Goal: Find specific page/section: Find specific page/section

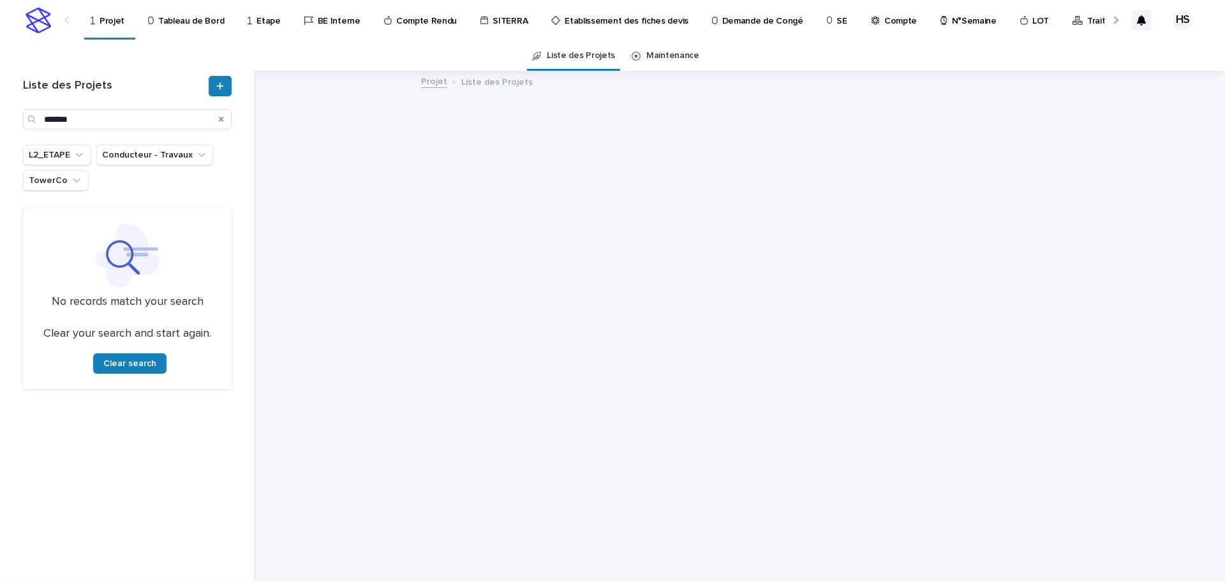
click at [123, 19] on div "Projet" at bounding box center [109, 13] width 41 height 27
click at [175, 24] on p "Tableau de Bord" at bounding box center [191, 13] width 66 height 27
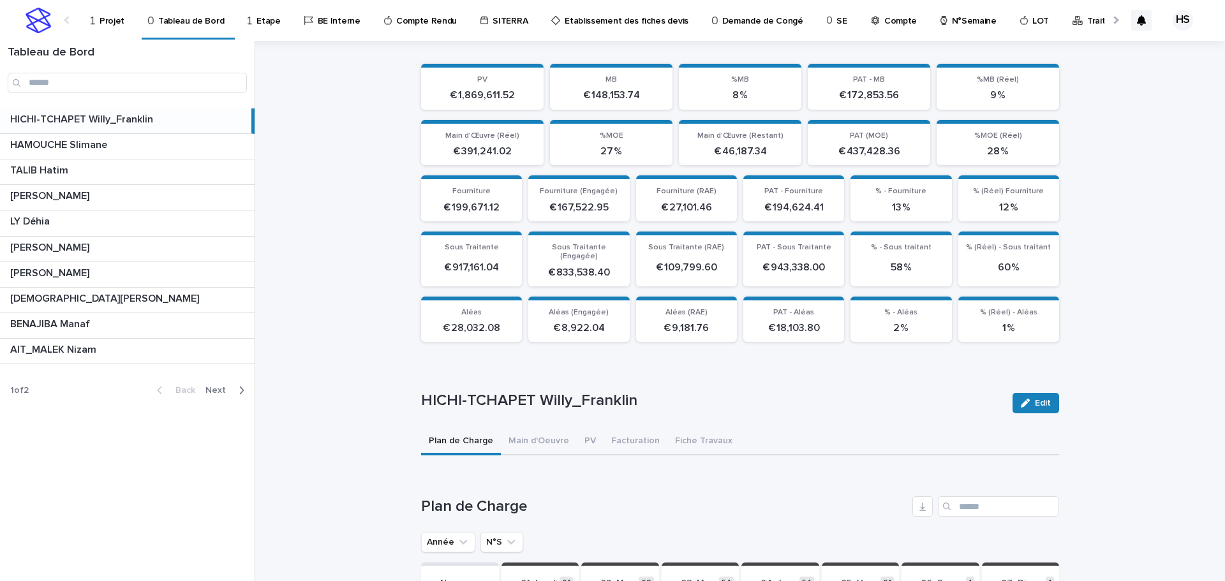
scroll to position [324, 0]
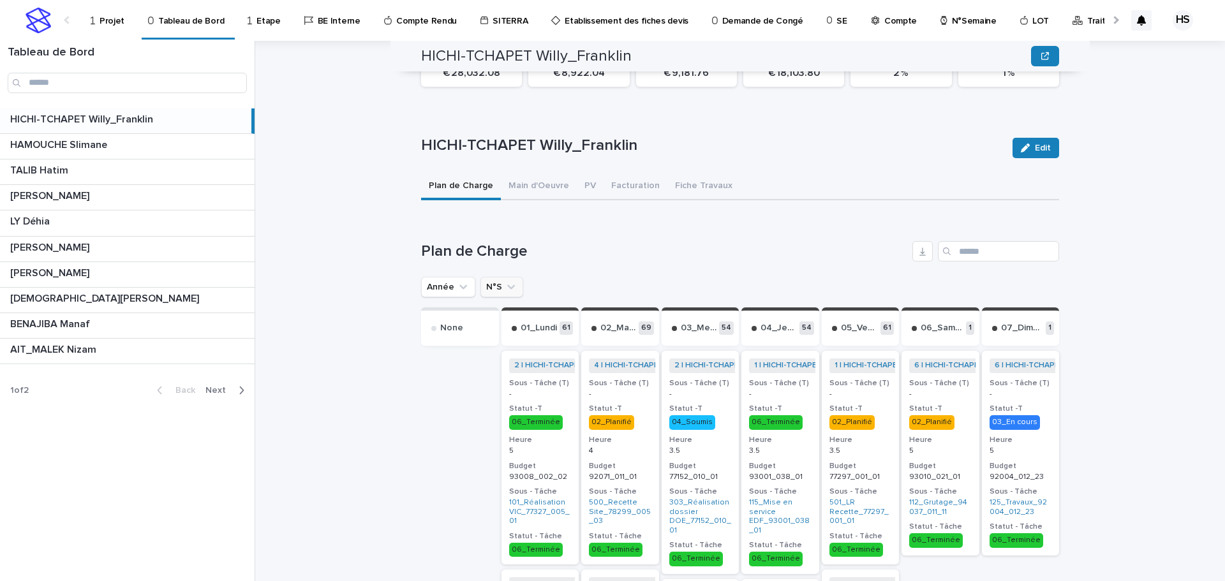
click at [489, 278] on button "N°S" at bounding box center [502, 287] width 43 height 20
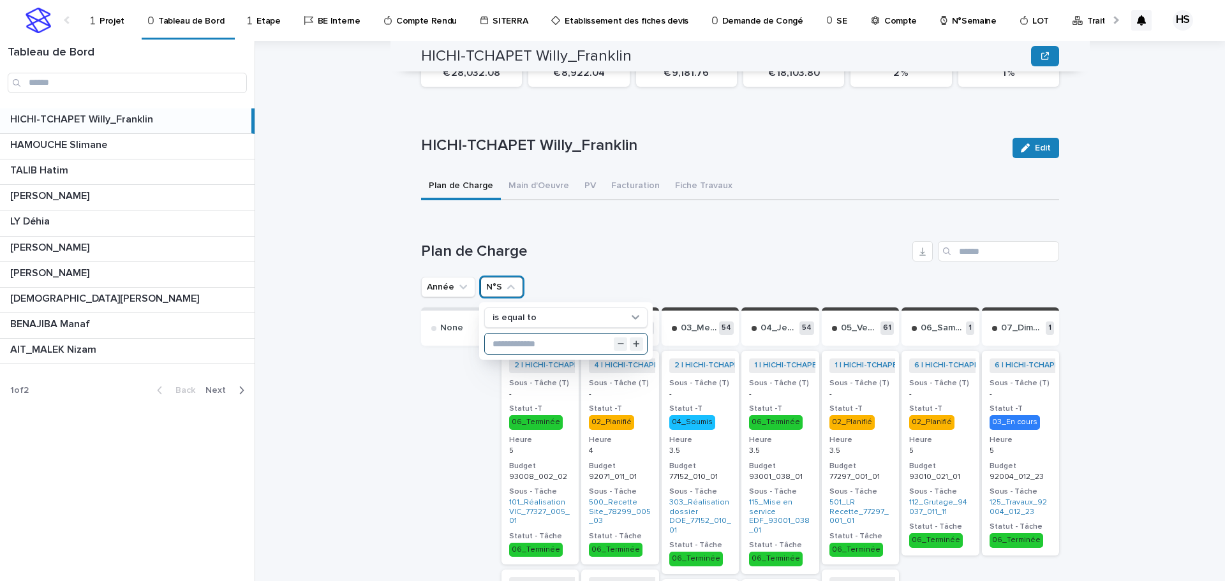
click at [502, 334] on input "text" at bounding box center [566, 344] width 162 height 20
type input "**"
click at [590, 242] on h1 "Plan de Charge" at bounding box center [664, 251] width 486 height 19
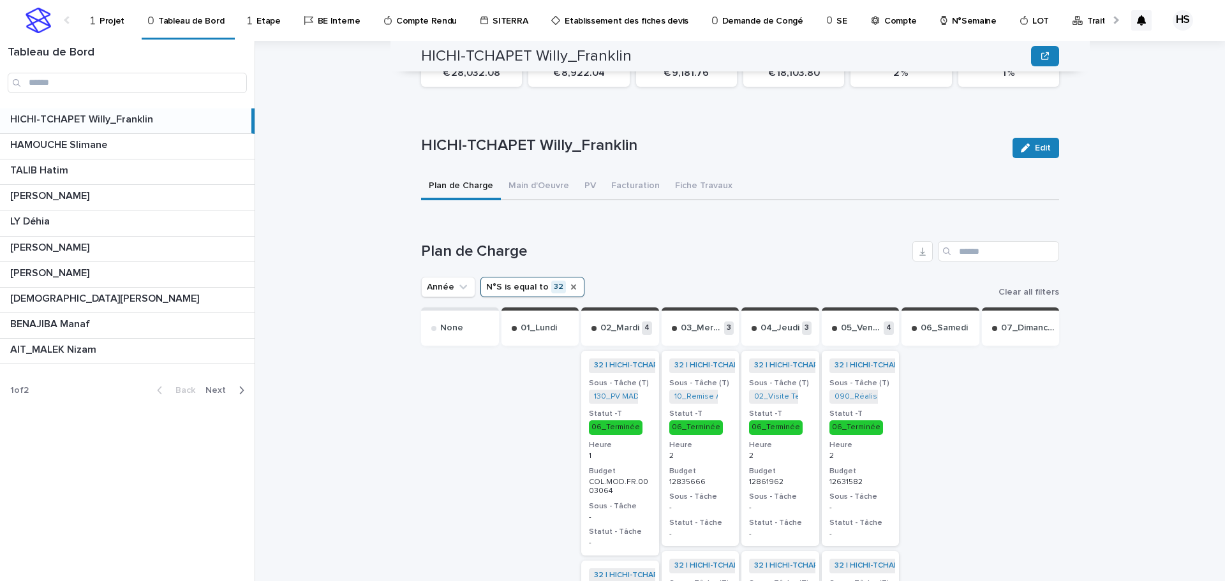
click at [571, 285] on icon "N°S" at bounding box center [573, 287] width 5 height 5
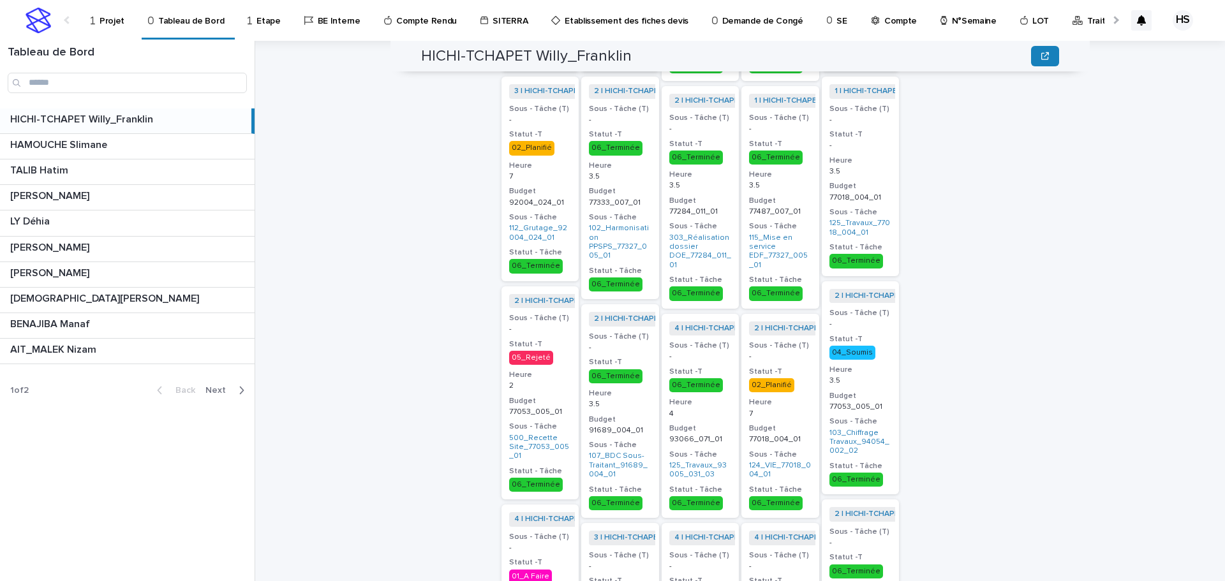
scroll to position [498, 0]
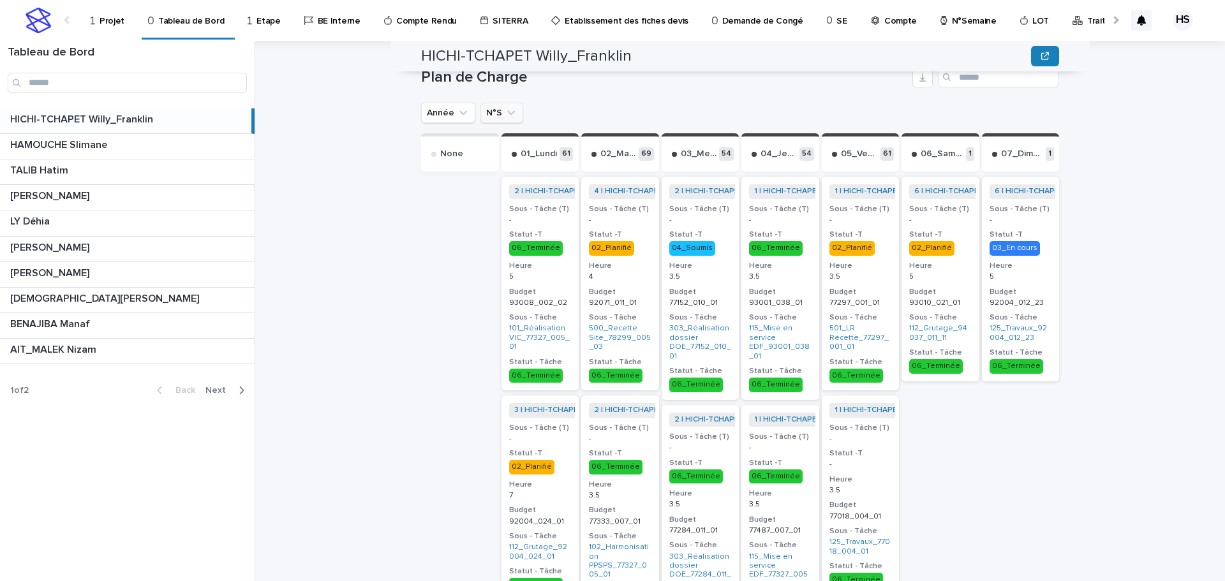
click at [506, 107] on icon "N°S" at bounding box center [511, 113] width 13 height 13
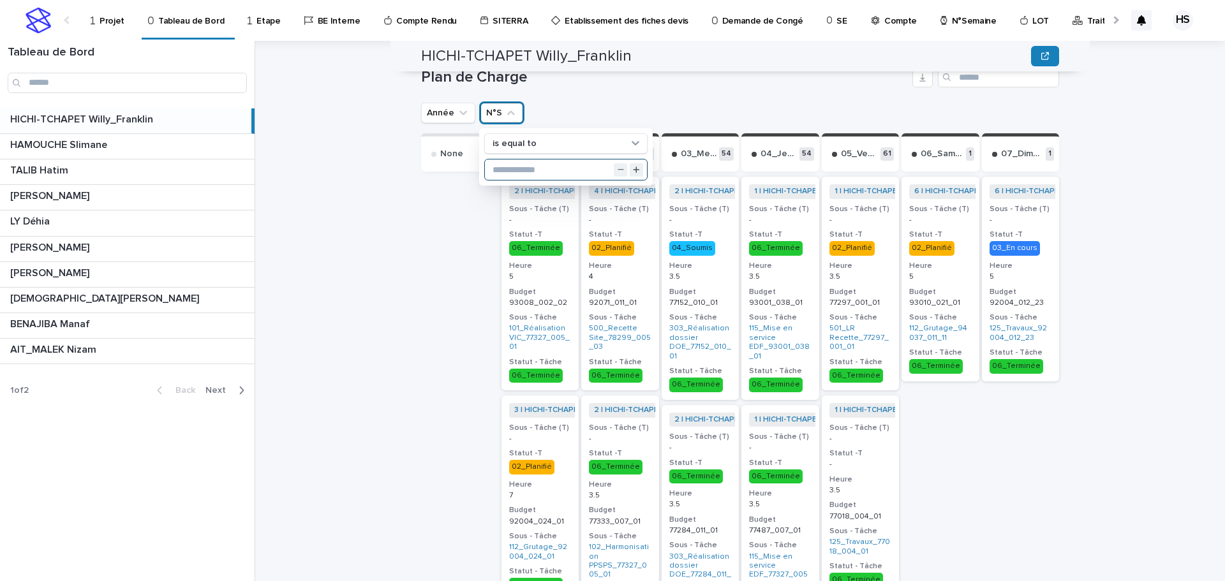
click at [507, 163] on input "text" at bounding box center [566, 170] width 162 height 20
type input "**"
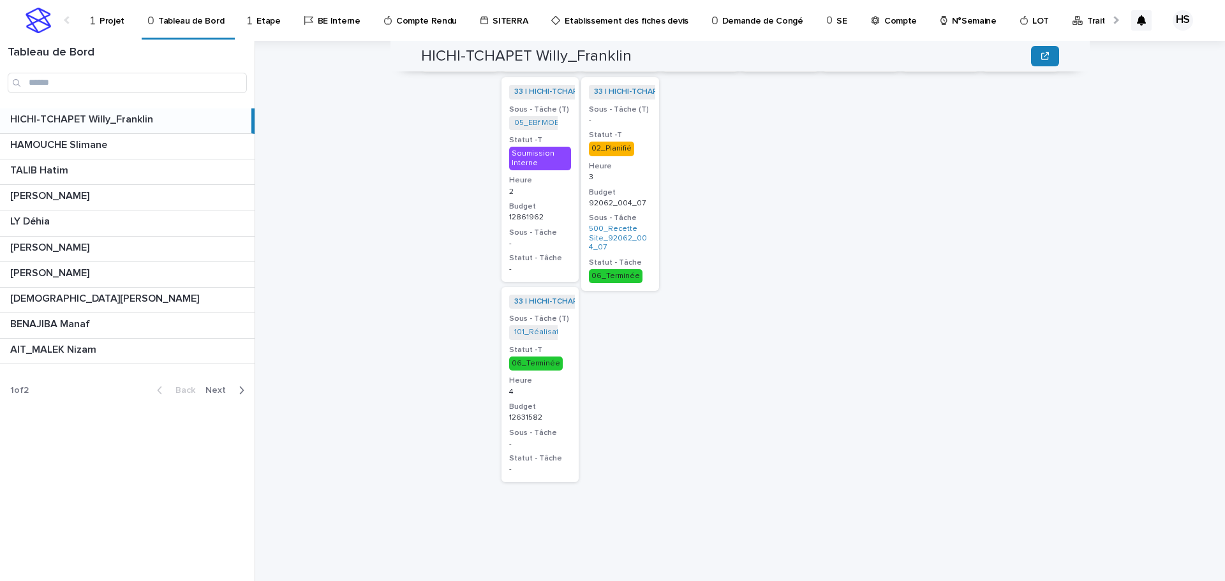
scroll to position [534, 0]
